Goal: Information Seeking & Learning: Learn about a topic

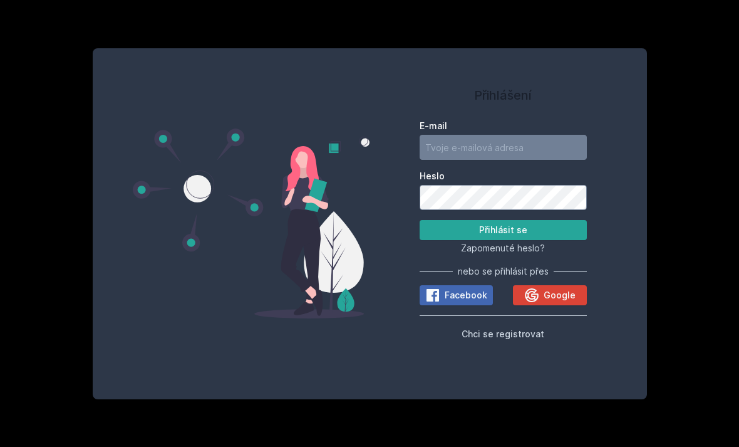
click at [552, 301] on span "Google" at bounding box center [560, 295] width 32 height 13
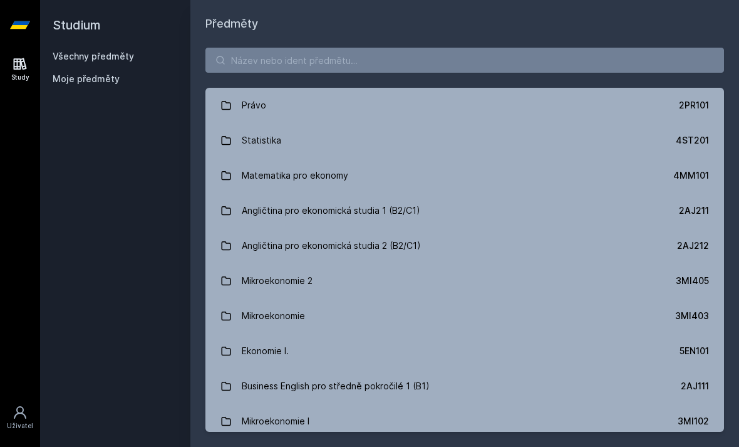
click at [495, 312] on link "Mikroekonomie 3MI403" at bounding box center [464, 315] width 519 height 35
click at [308, 58] on input "search" at bounding box center [464, 60] width 519 height 25
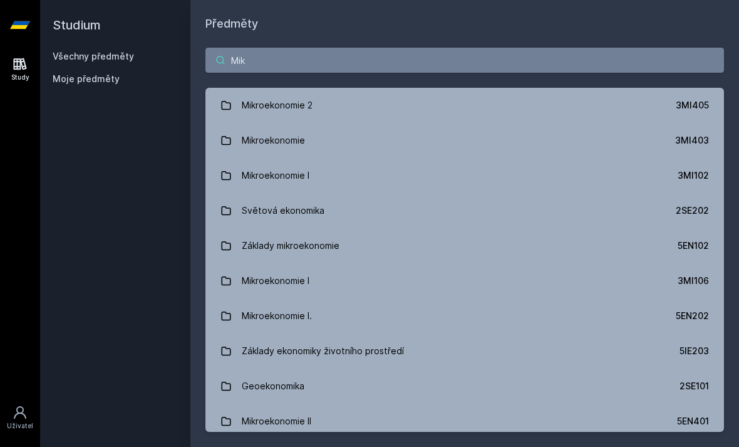
type input "Mik"
click at [321, 178] on link "Mikroekonomie I 3MI102" at bounding box center [464, 175] width 519 height 35
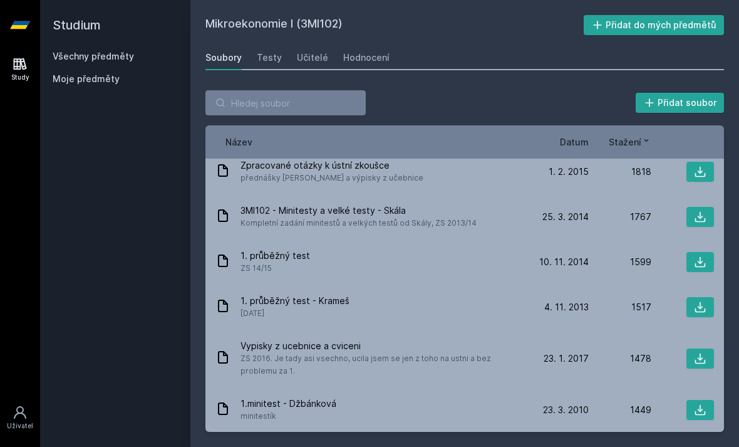
scroll to position [666, 0]
click at [542, 351] on div "23. 1. 17 23. 1. 2017" at bounding box center [557, 357] width 63 height 13
click at [527, 351] on div "23. 1. 17 23. 1. 2017" at bounding box center [557, 357] width 63 height 13
click at [538, 351] on div "23. 1. 17 23. 1. 2017" at bounding box center [557, 357] width 63 height 13
click at [411, 351] on span "ZS 2016. Je tady asi vsechno, ucila jsem se jen z toho na ustni a bez problemu …" at bounding box center [381, 363] width 281 height 25
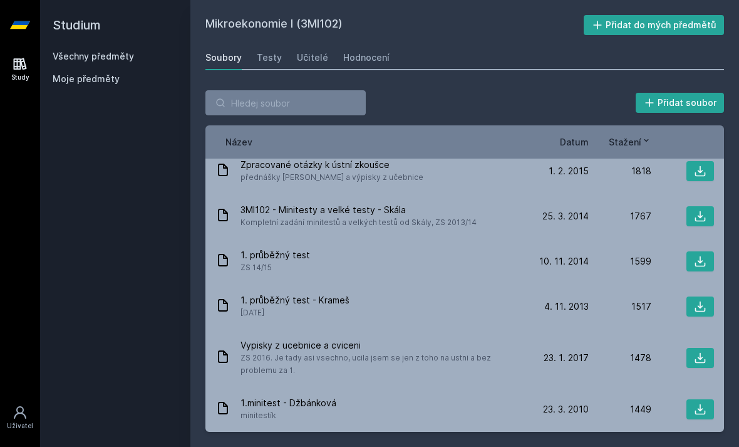
click at [420, 351] on span "ZS 2016. Je tady asi vsechno, ucila jsem se jen z toho na ustni a bez problemu …" at bounding box center [381, 363] width 281 height 25
click at [421, 351] on span "ZS 2016. Je tady asi vsechno, ucila jsem se jen z toho na ustni a bez problemu …" at bounding box center [381, 363] width 281 height 25
click at [440, 351] on span "ZS 2016. Je tady asi vsechno, ucila jsem se jen z toho na ustni a bez problemu …" at bounding box center [381, 363] width 281 height 25
